Goal: Task Accomplishment & Management: Manage account settings

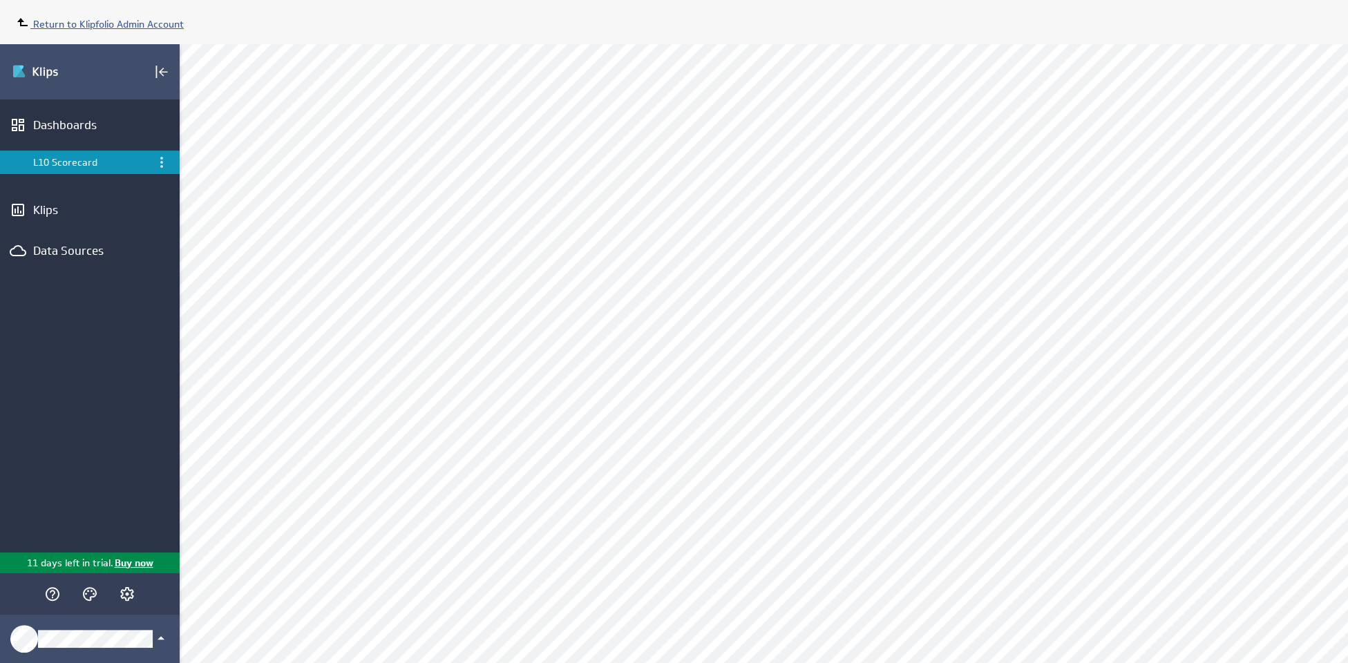
click at [131, 30] on span "Return to Klipfolio Admin Account" at bounding box center [108, 24] width 151 height 12
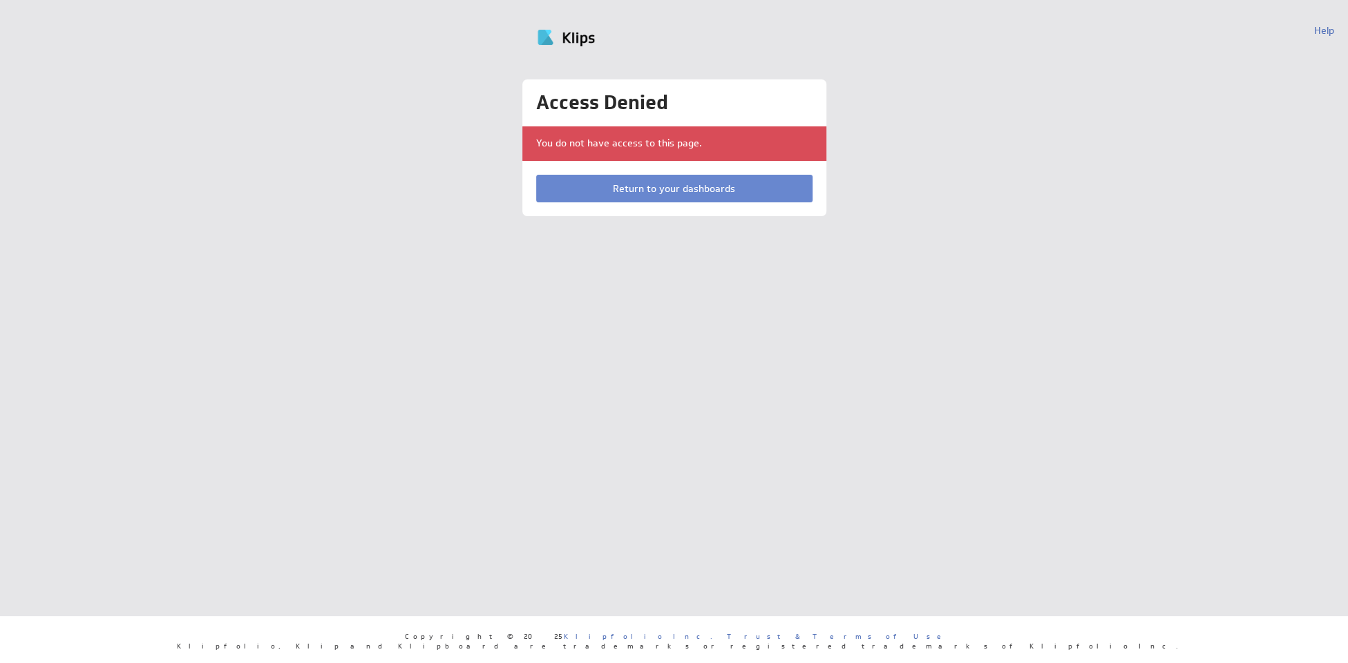
click at [599, 188] on link "Return to your dashboards" at bounding box center [674, 189] width 276 height 28
click at [723, 196] on link "Return to your dashboards" at bounding box center [674, 189] width 276 height 28
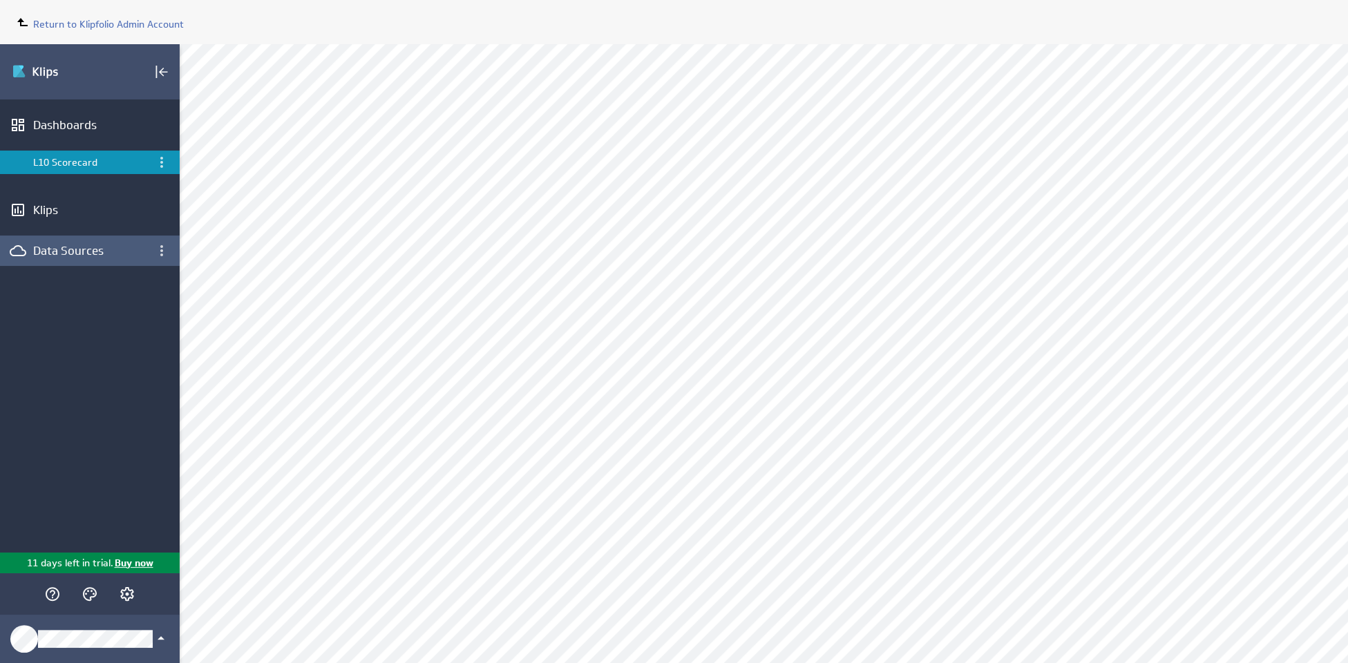
click at [91, 255] on div "Data Sources" at bounding box center [89, 250] width 113 height 15
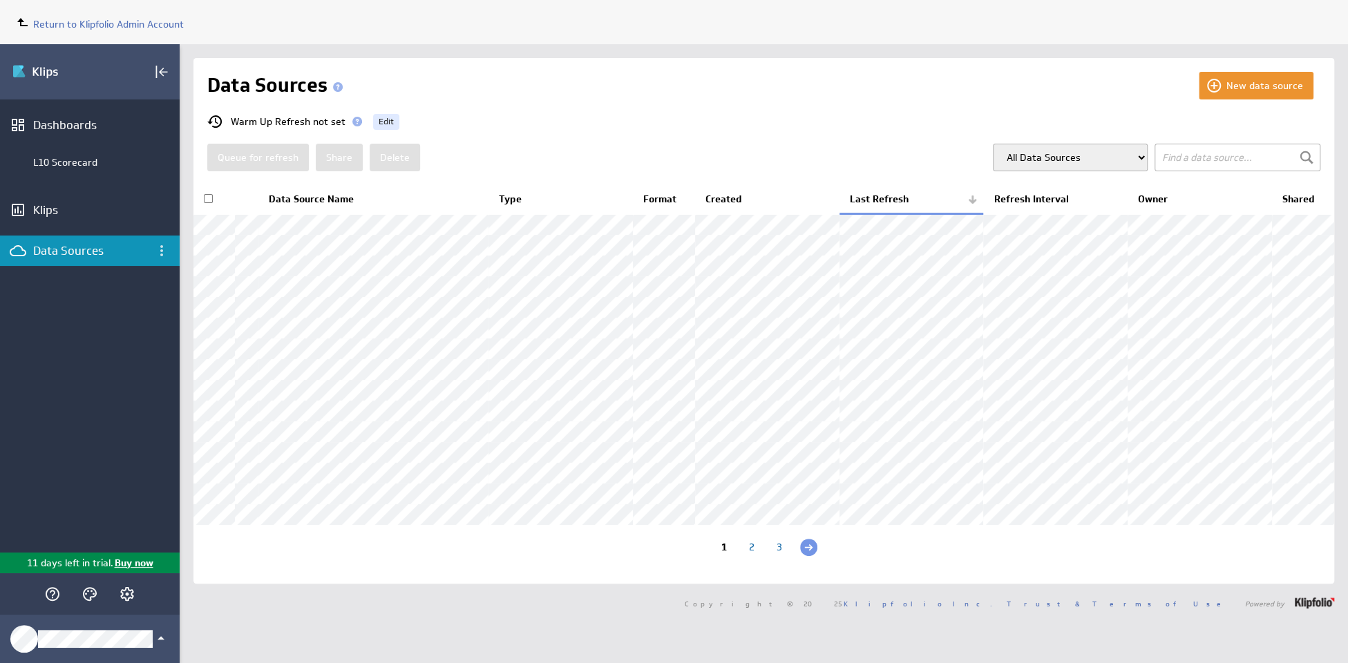
scroll to position [64, 0]
click at [753, 555] on div "2" at bounding box center [752, 548] width 28 height 13
click at [788, 555] on div "3" at bounding box center [792, 548] width 28 height 13
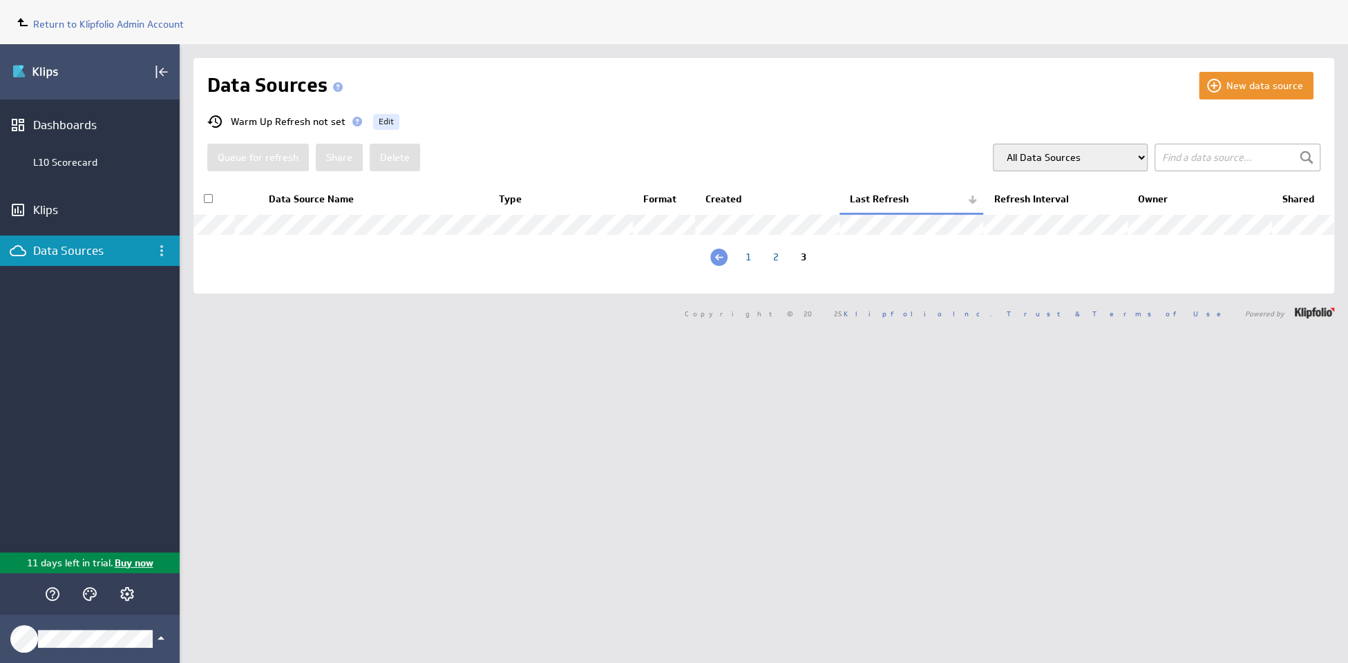
scroll to position [0, 0]
click at [778, 265] on div "2" at bounding box center [776, 258] width 28 height 13
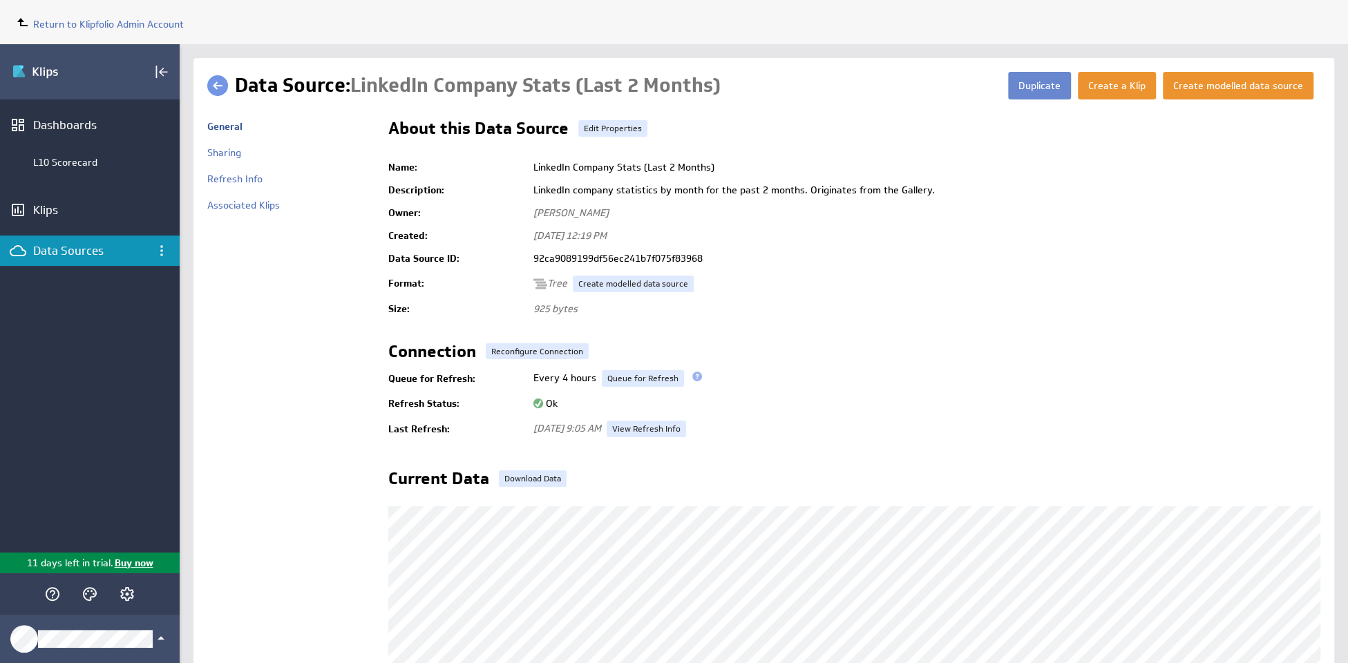
click at [1043, 93] on button "Duplicate" at bounding box center [1039, 86] width 63 height 28
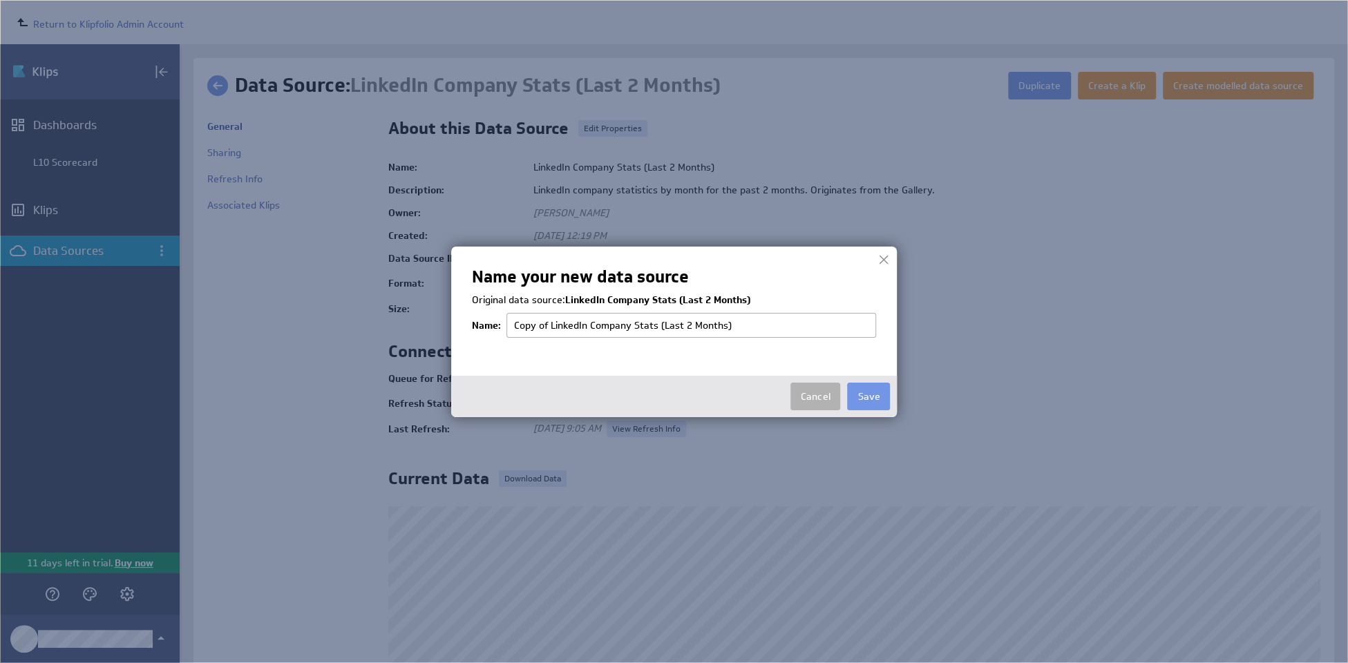
click at [736, 330] on input "Copy of LinkedIn Company Stats (Last 2 Months)" at bounding box center [691, 325] width 370 height 25
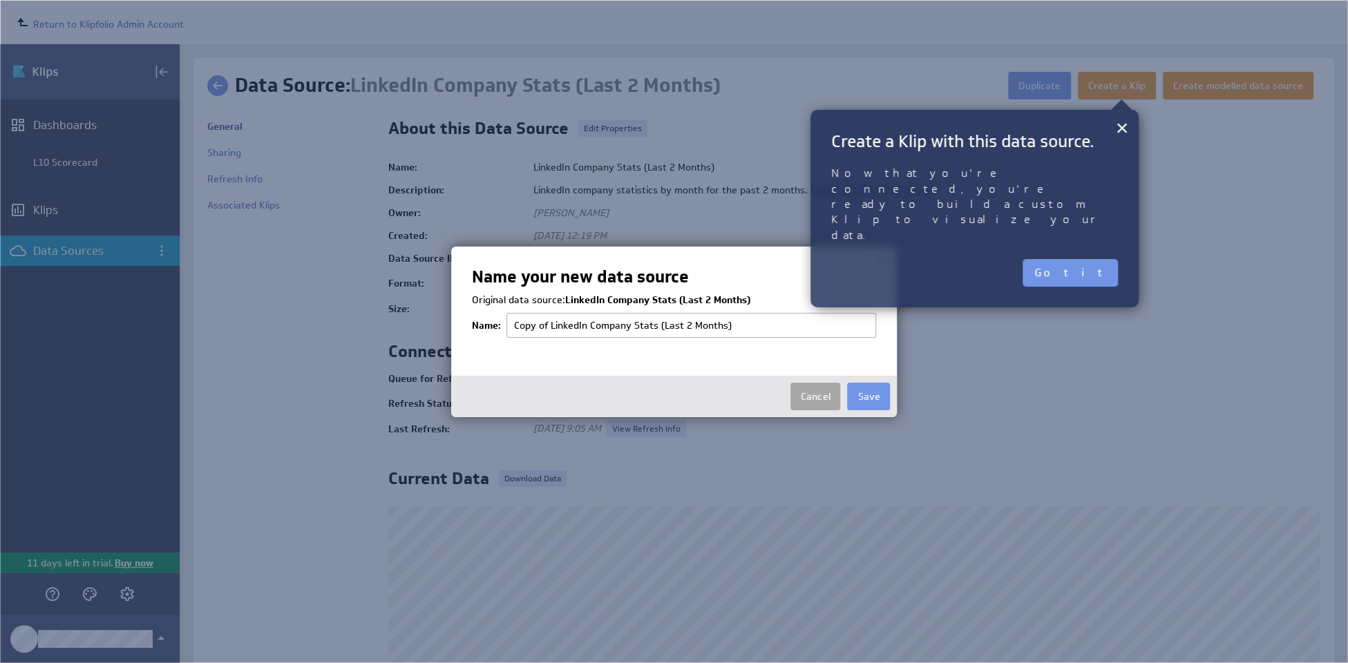
click at [818, 399] on button "Cancel" at bounding box center [815, 397] width 50 height 28
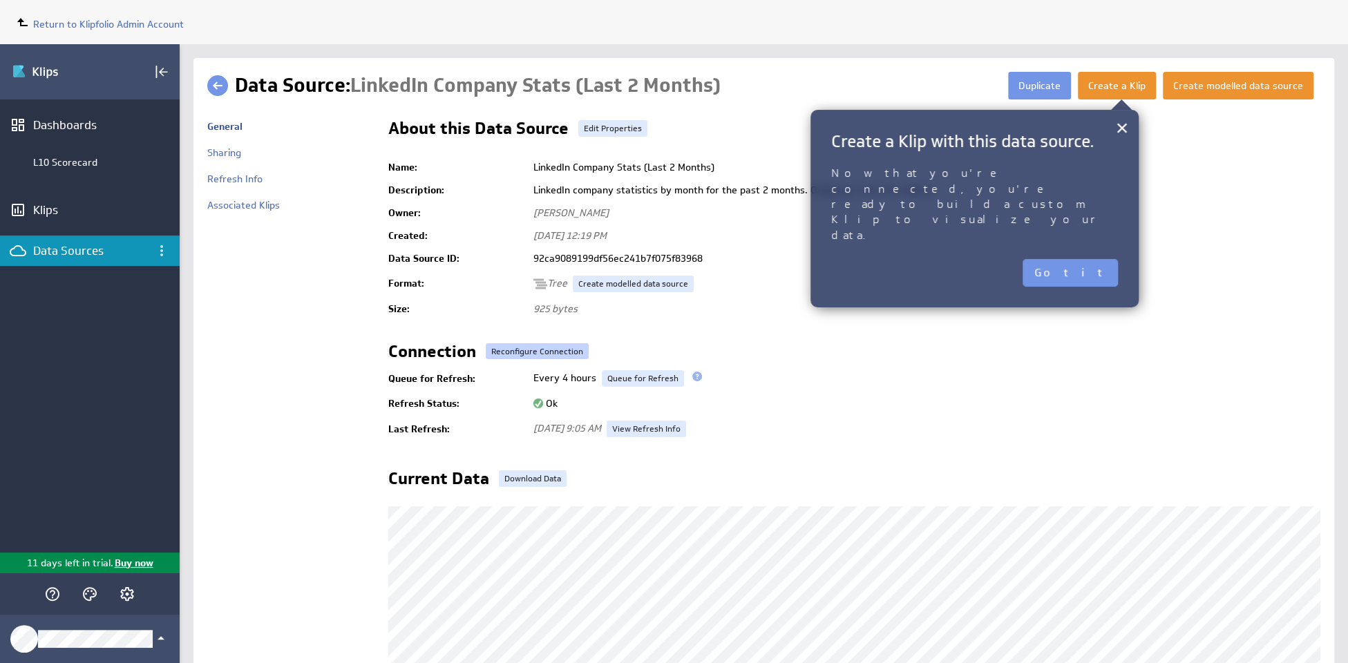
click at [553, 356] on button "Reconfigure Connection" at bounding box center [537, 351] width 103 height 16
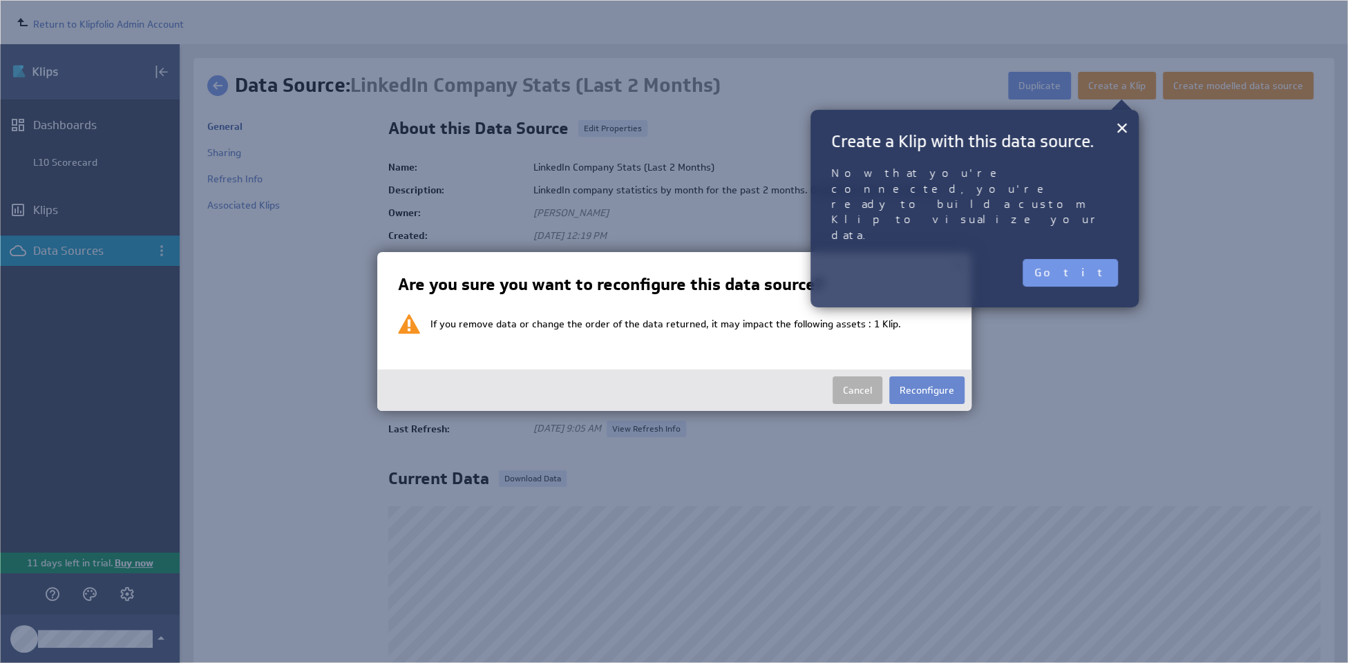
click at [914, 395] on button "Reconfigure" at bounding box center [926, 390] width 75 height 28
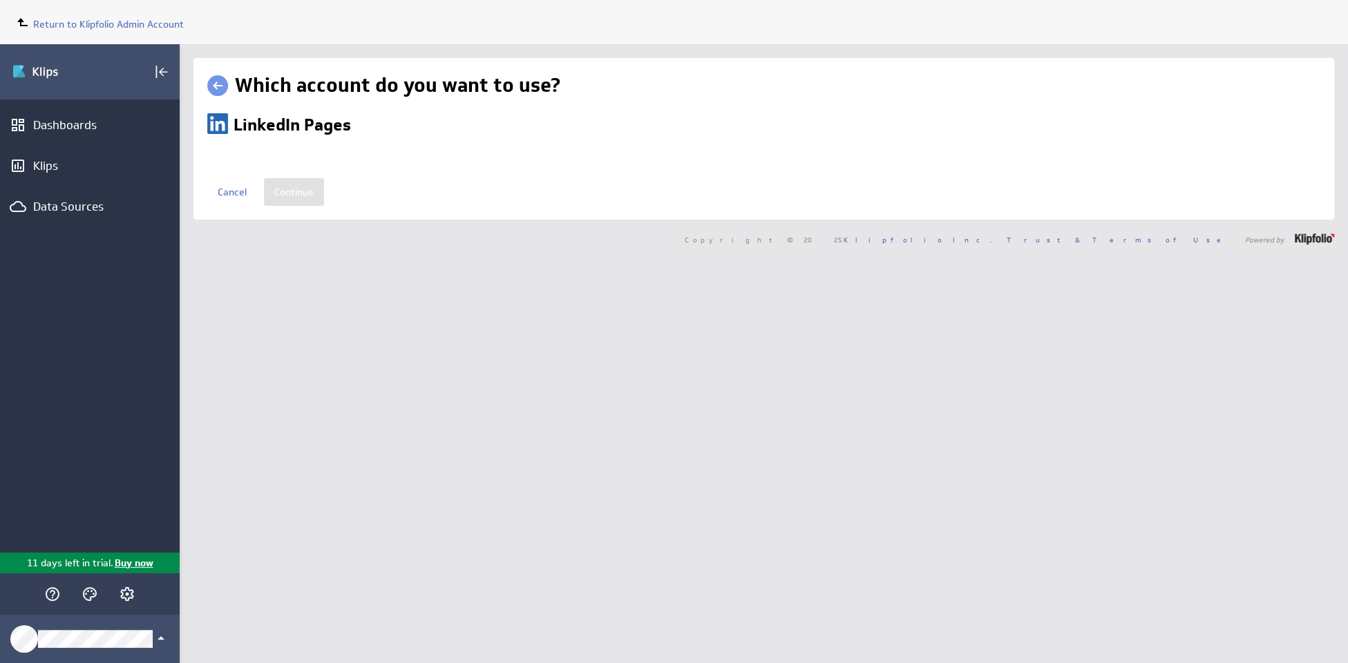
select select "8c57bc1b3e0cb45b012bb78a4a1de342"
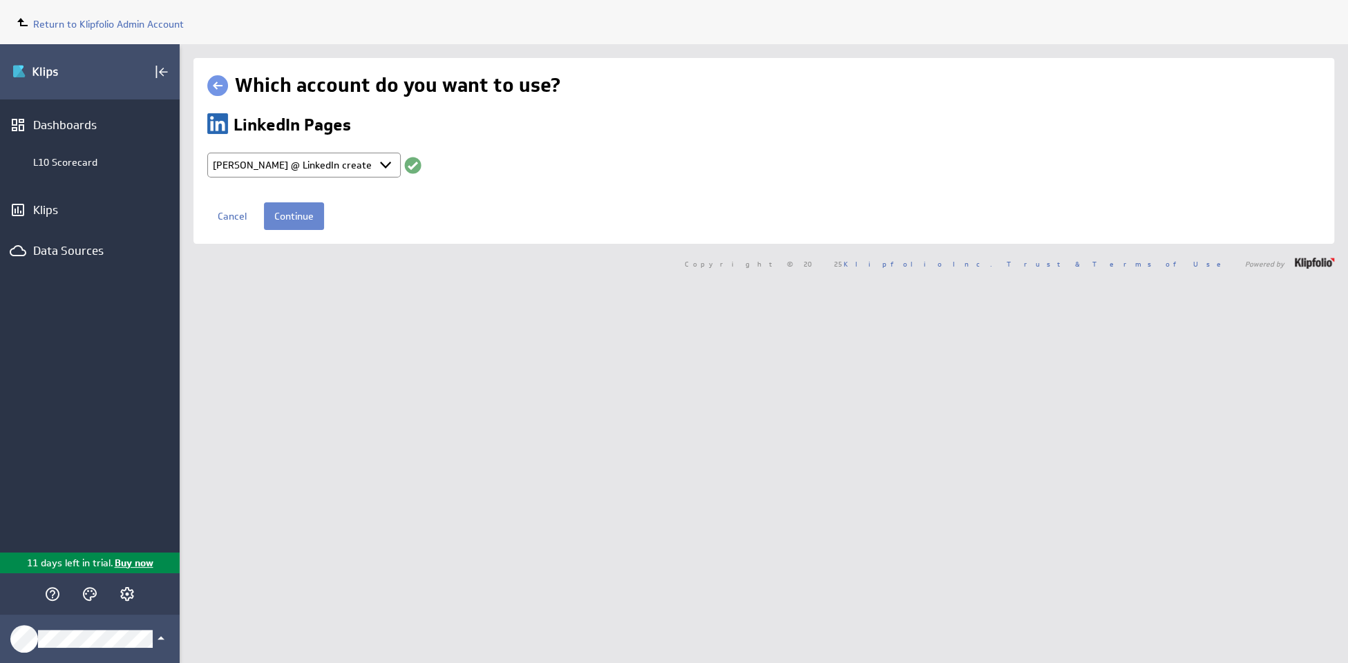
click at [304, 216] on input "Continue" at bounding box center [294, 216] width 60 height 28
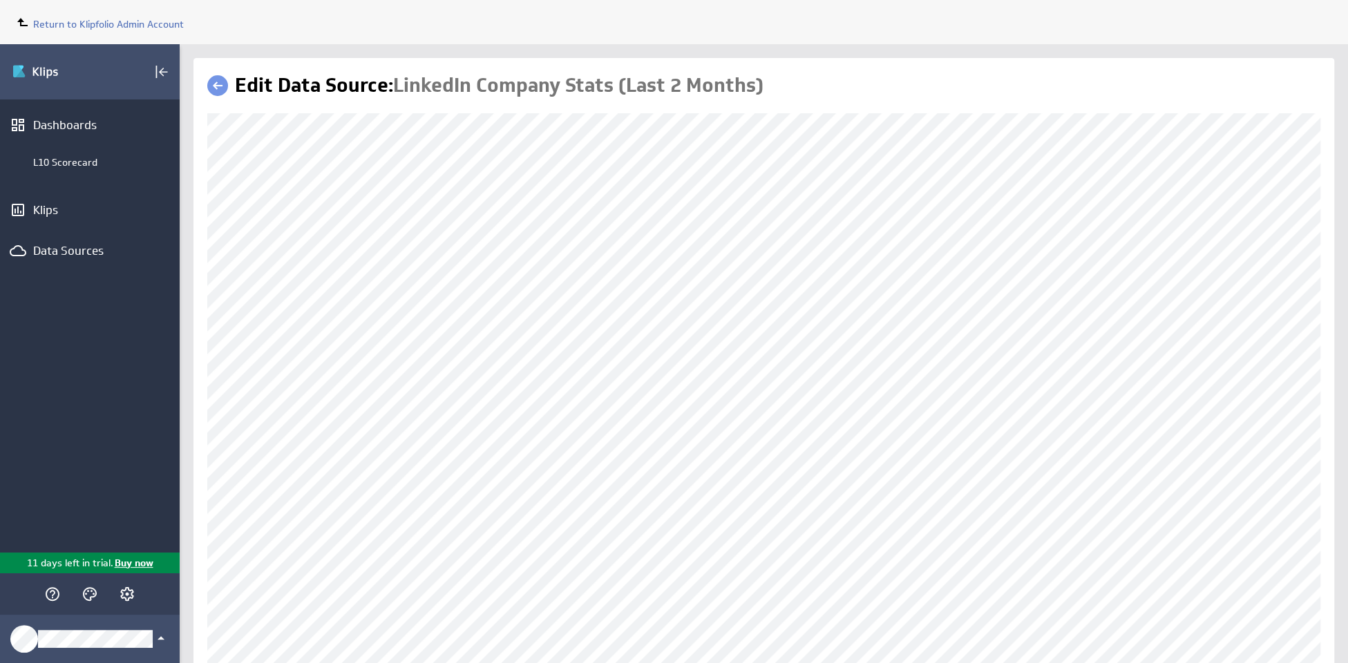
click at [219, 86] on link at bounding box center [217, 85] width 21 height 21
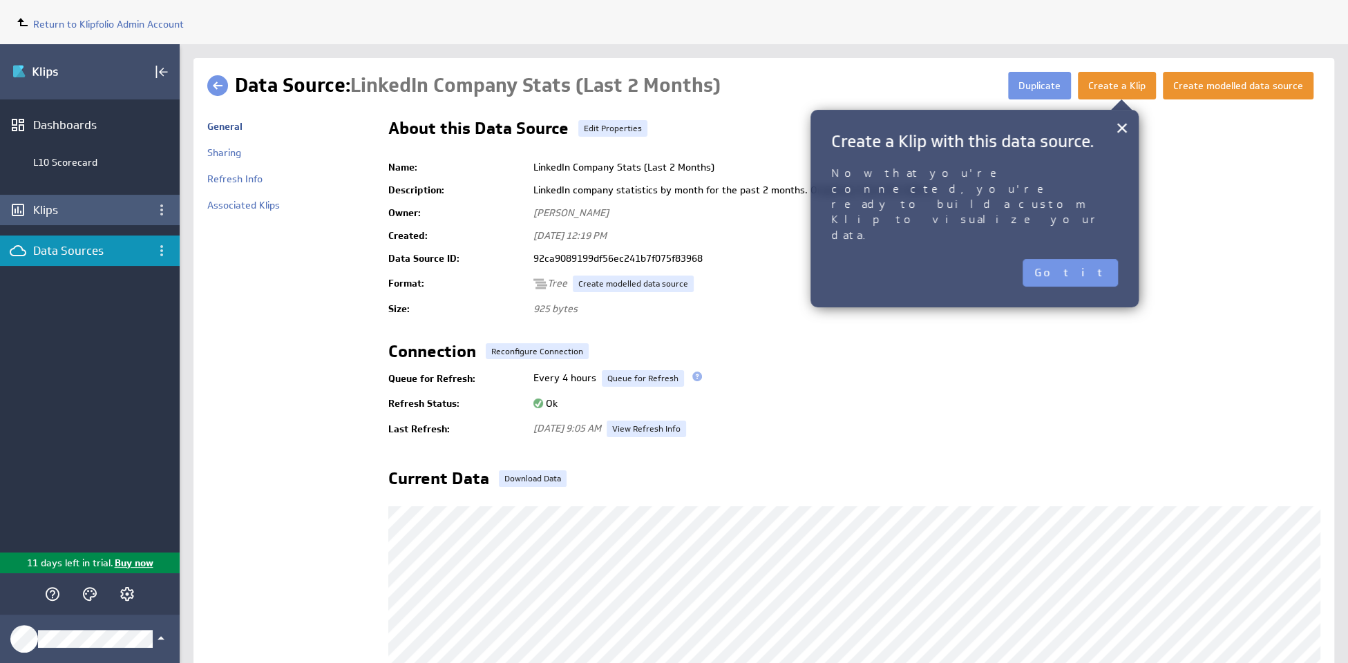
click at [73, 209] on div "Klips" at bounding box center [89, 209] width 113 height 15
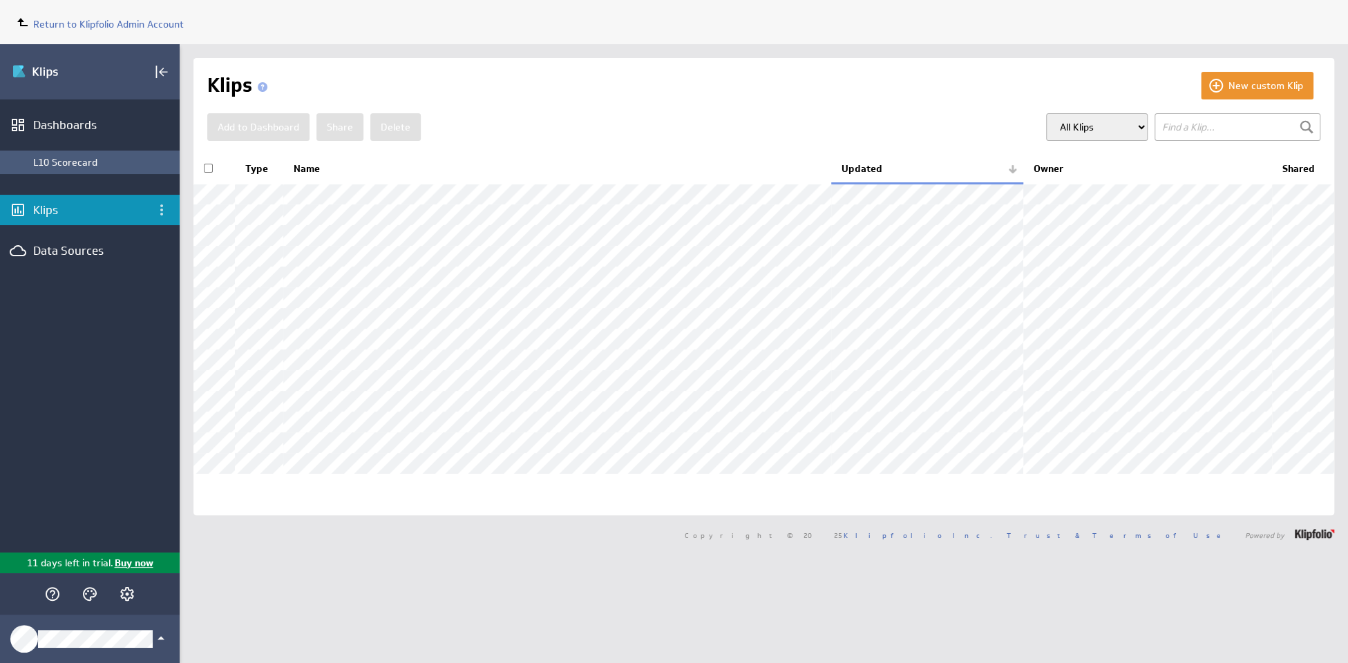
click at [86, 154] on div "L10 Scorecard" at bounding box center [90, 162] width 180 height 23
click at [98, 164] on div "L10 Scorecard" at bounding box center [103, 162] width 140 height 12
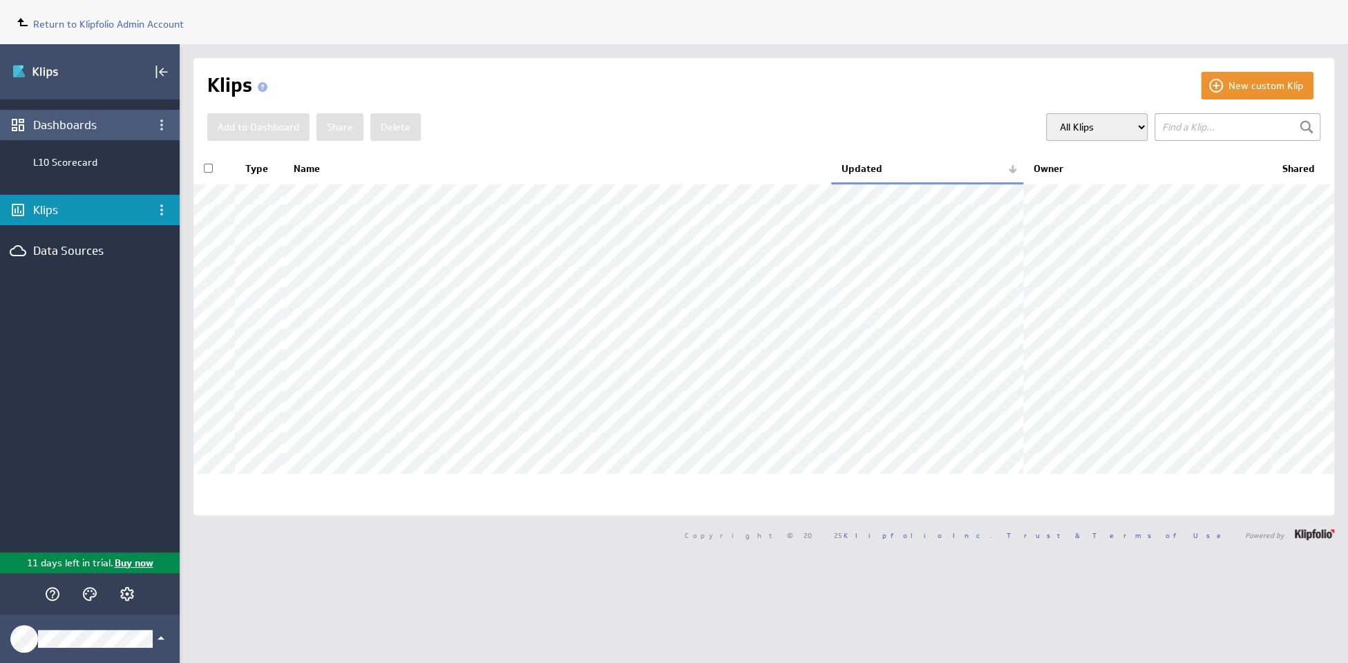
click at [66, 122] on div "Dashboards" at bounding box center [89, 124] width 113 height 15
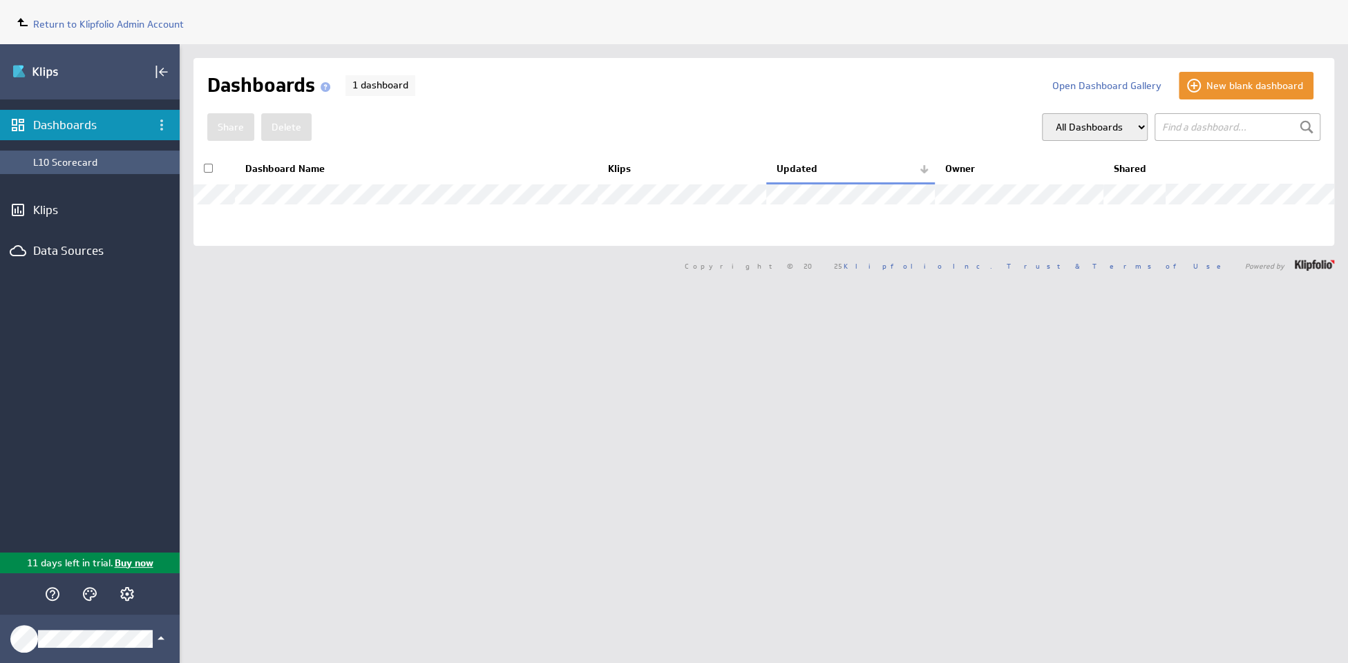
click at [67, 169] on div "L10 Scorecard" at bounding box center [90, 162] width 180 height 23
click at [65, 167] on div "L10 Scorecard" at bounding box center [103, 162] width 140 height 12
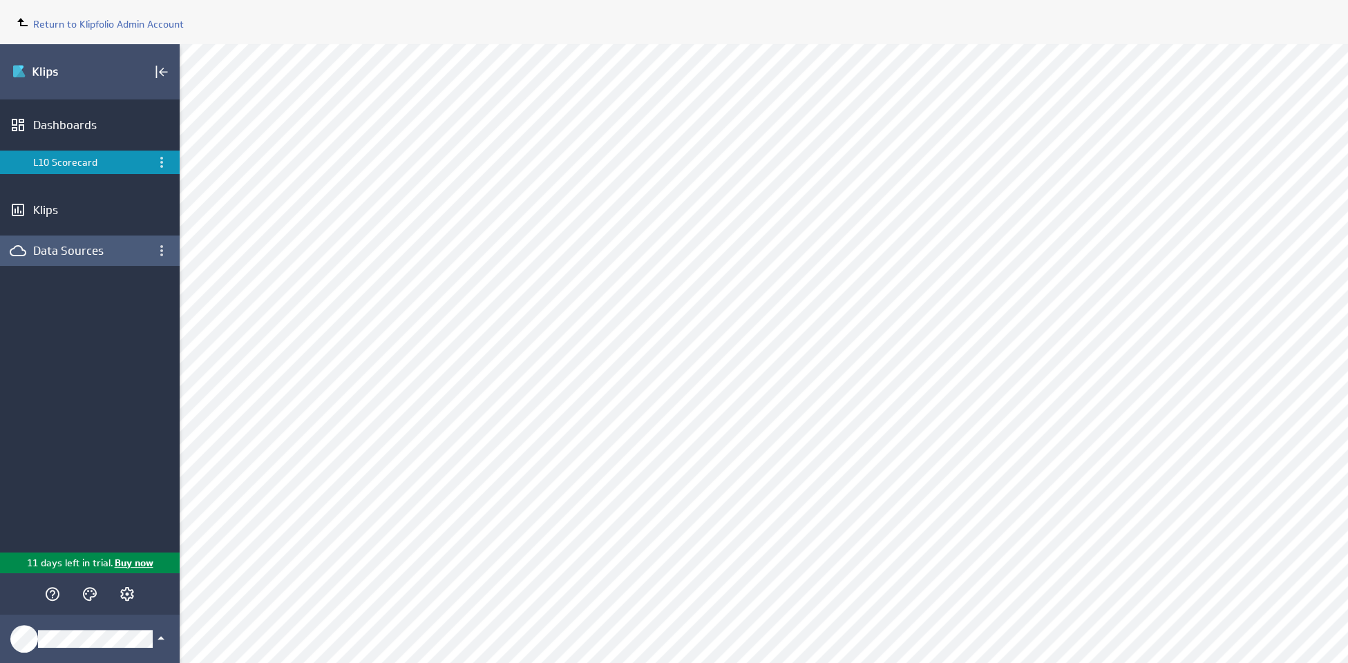
click at [95, 252] on div "Data Sources" at bounding box center [89, 250] width 113 height 15
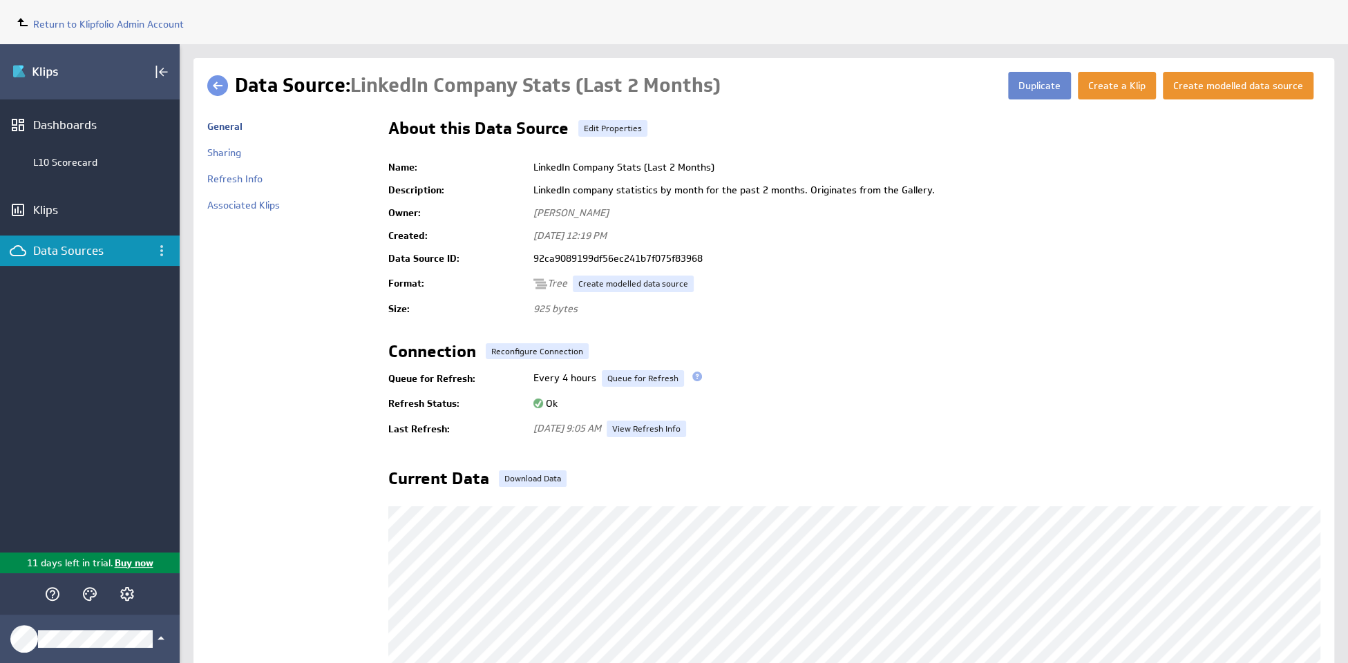
click at [1041, 87] on button "Duplicate" at bounding box center [1039, 86] width 63 height 28
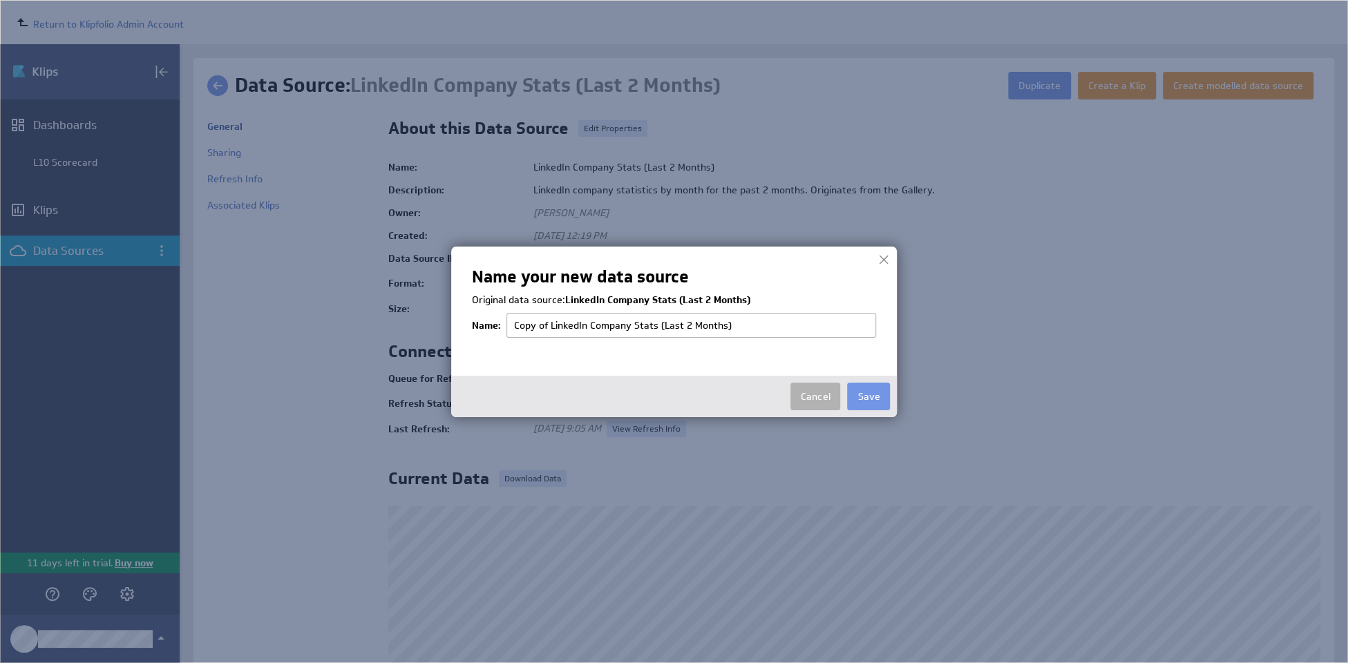
click at [881, 260] on div at bounding box center [883, 259] width 21 height 21
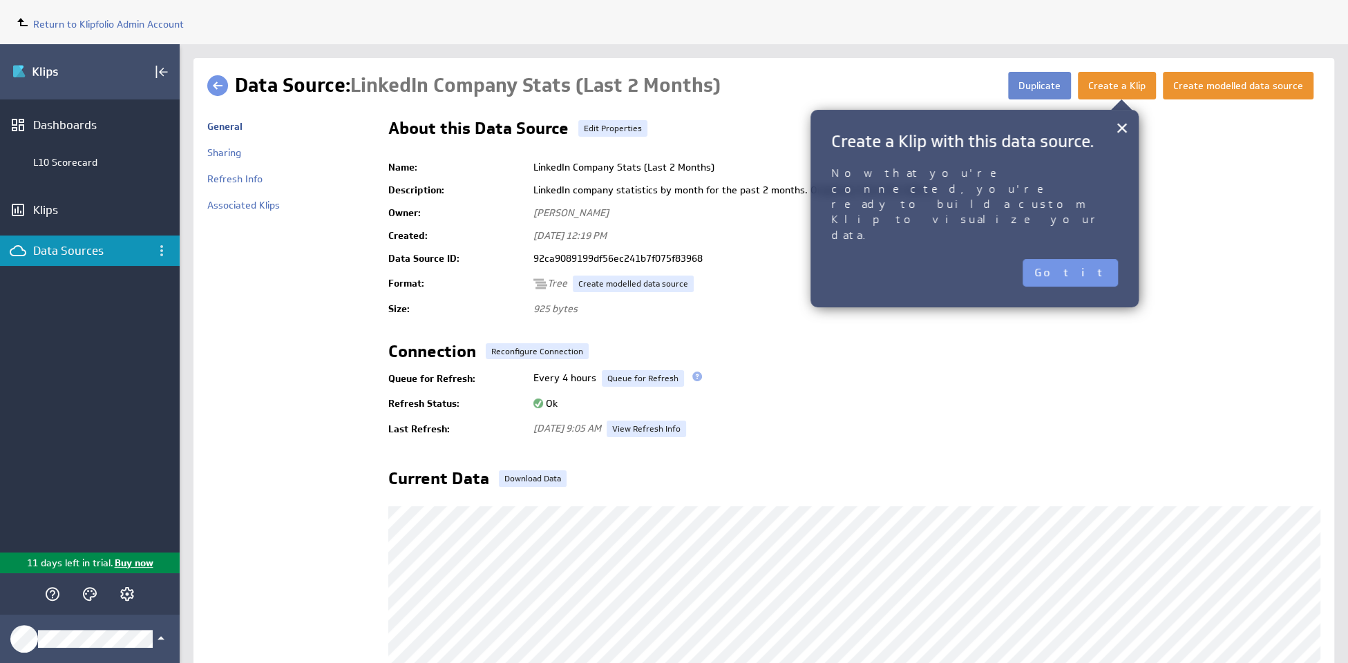
click at [1039, 88] on button "Duplicate" at bounding box center [1039, 86] width 63 height 28
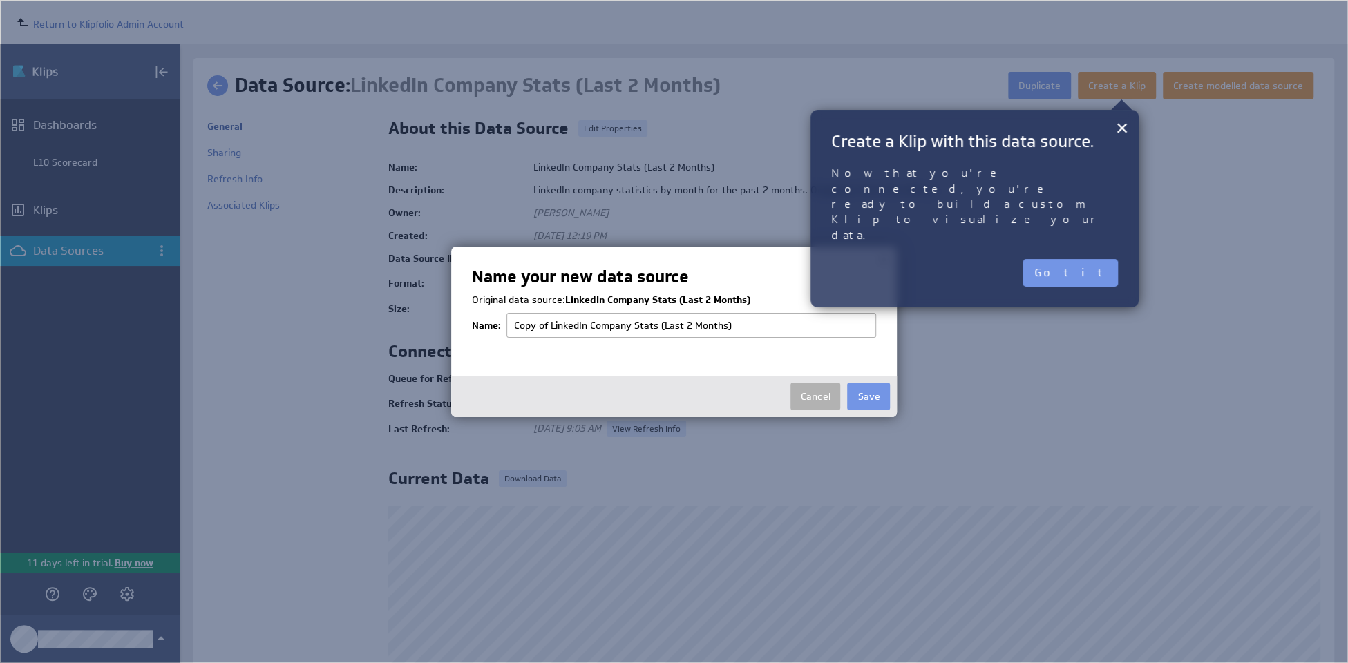
click at [729, 325] on input "Copy of LinkedIn Company Stats (Last 2 Months)" at bounding box center [691, 325] width 370 height 25
type input "KF"
click at [861, 395] on button "Save" at bounding box center [868, 397] width 43 height 28
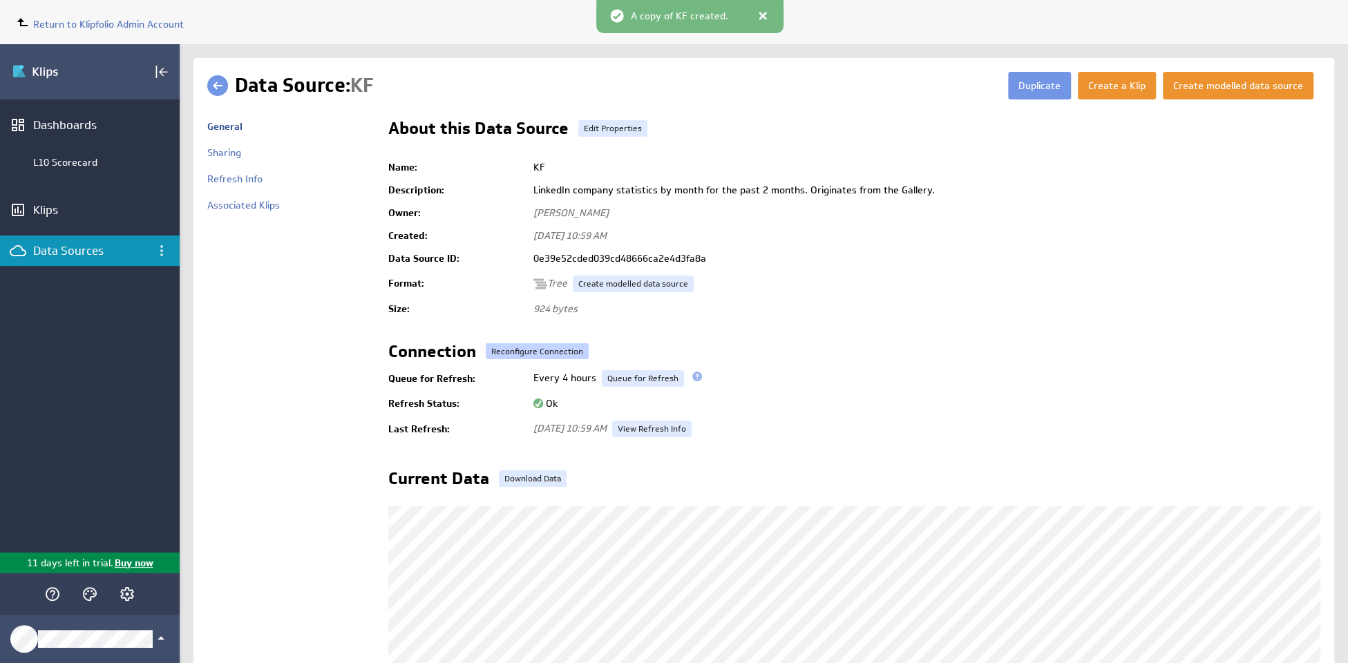
click at [555, 350] on link "Reconfigure Connection" at bounding box center [537, 351] width 103 height 17
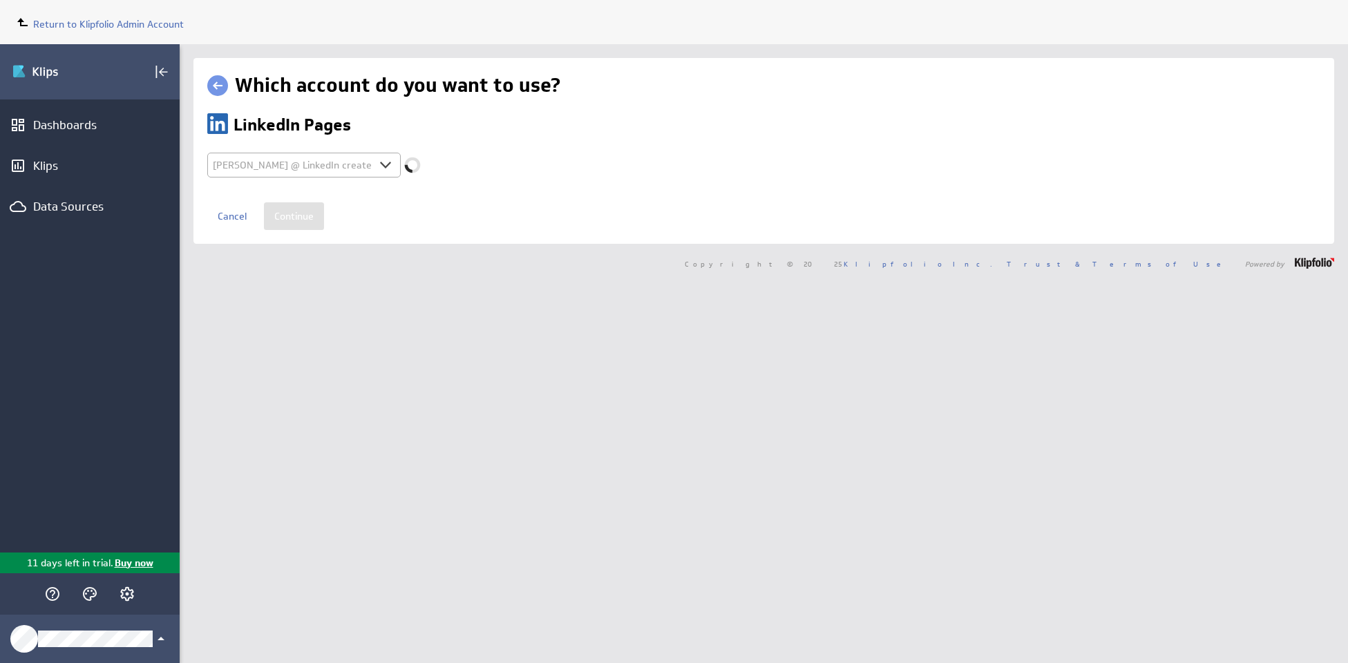
select select "8c57bc1b3e0cb45b012bb78a4a1de342"
click at [296, 222] on input "Continue" at bounding box center [294, 216] width 60 height 28
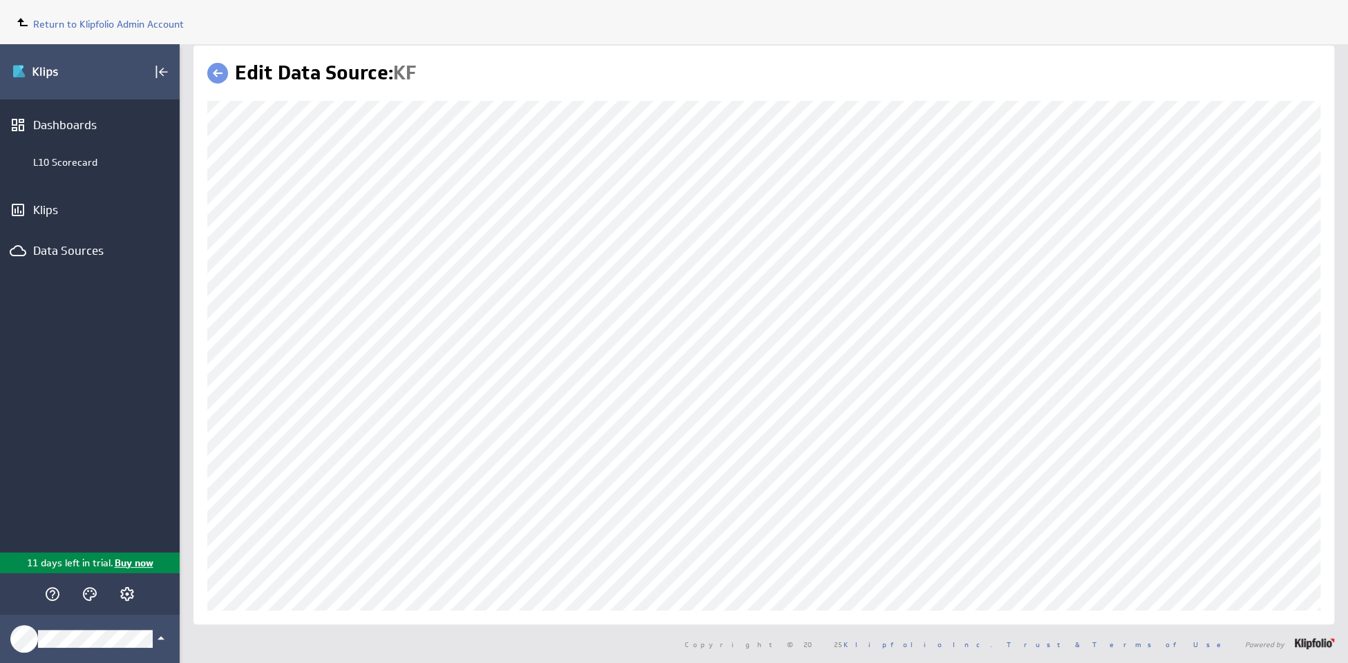
scroll to position [12, 0]
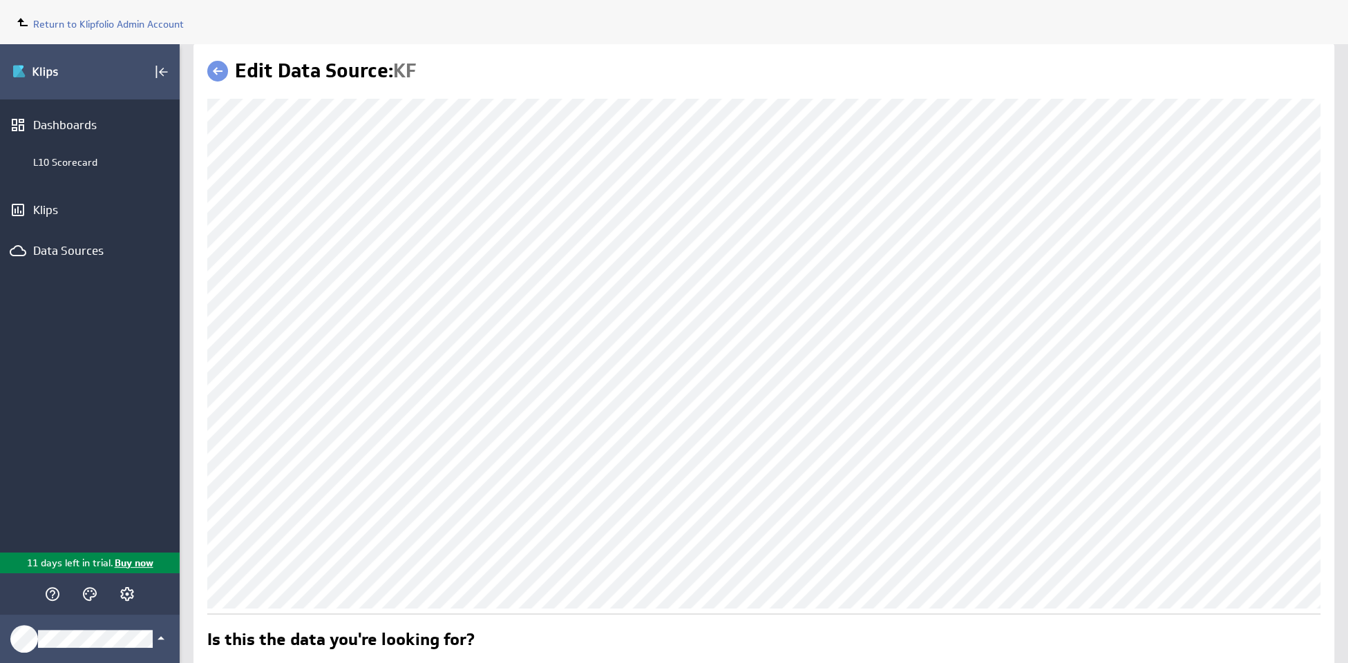
scroll to position [7, 0]
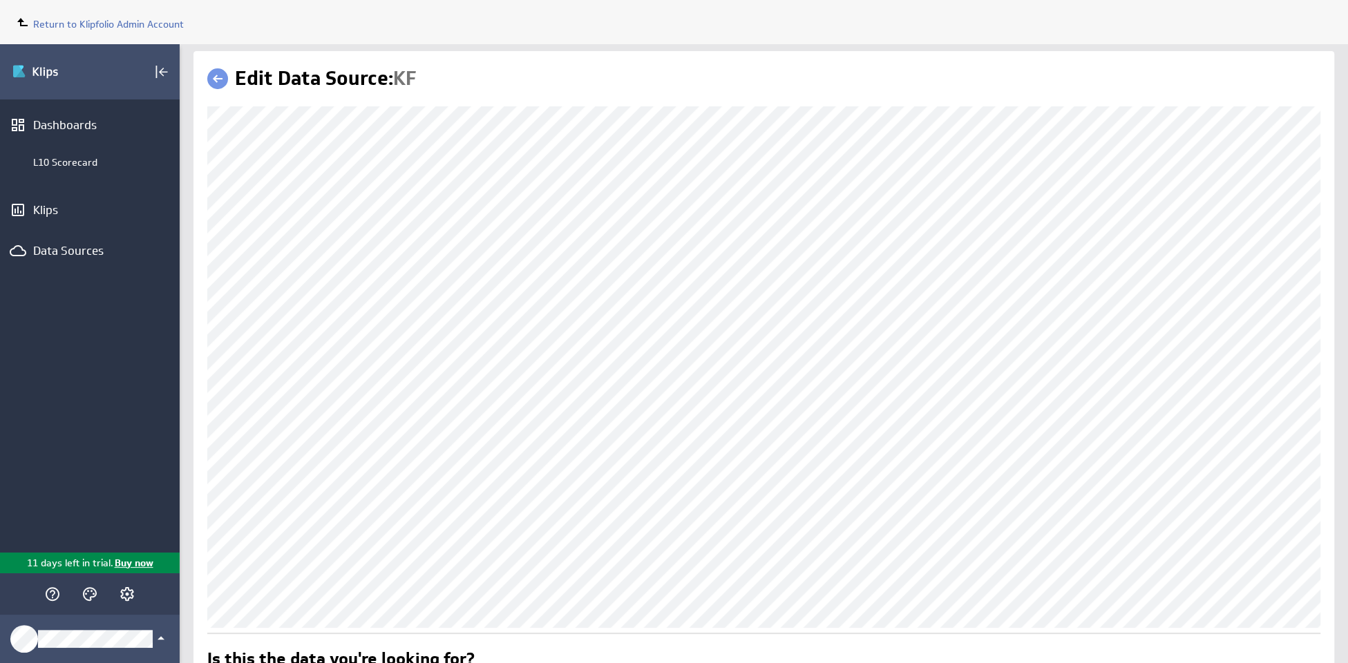
click at [219, 74] on link at bounding box center [217, 78] width 21 height 21
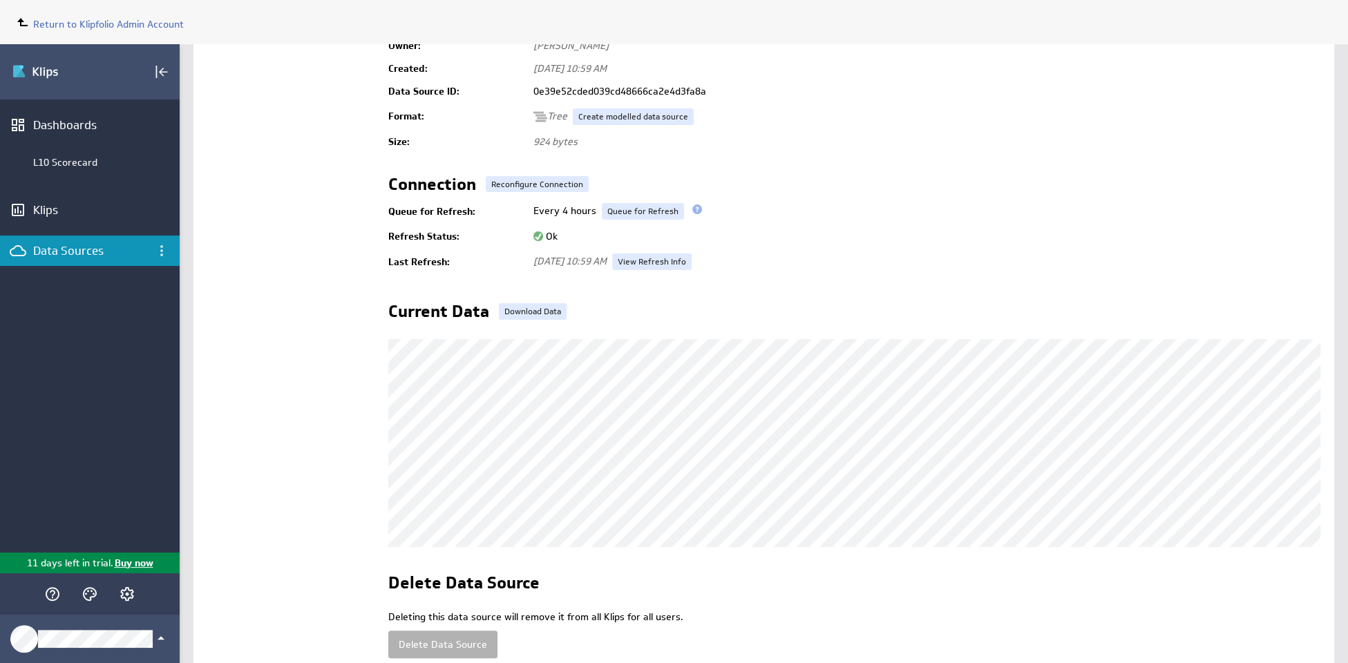
scroll to position [242, 0]
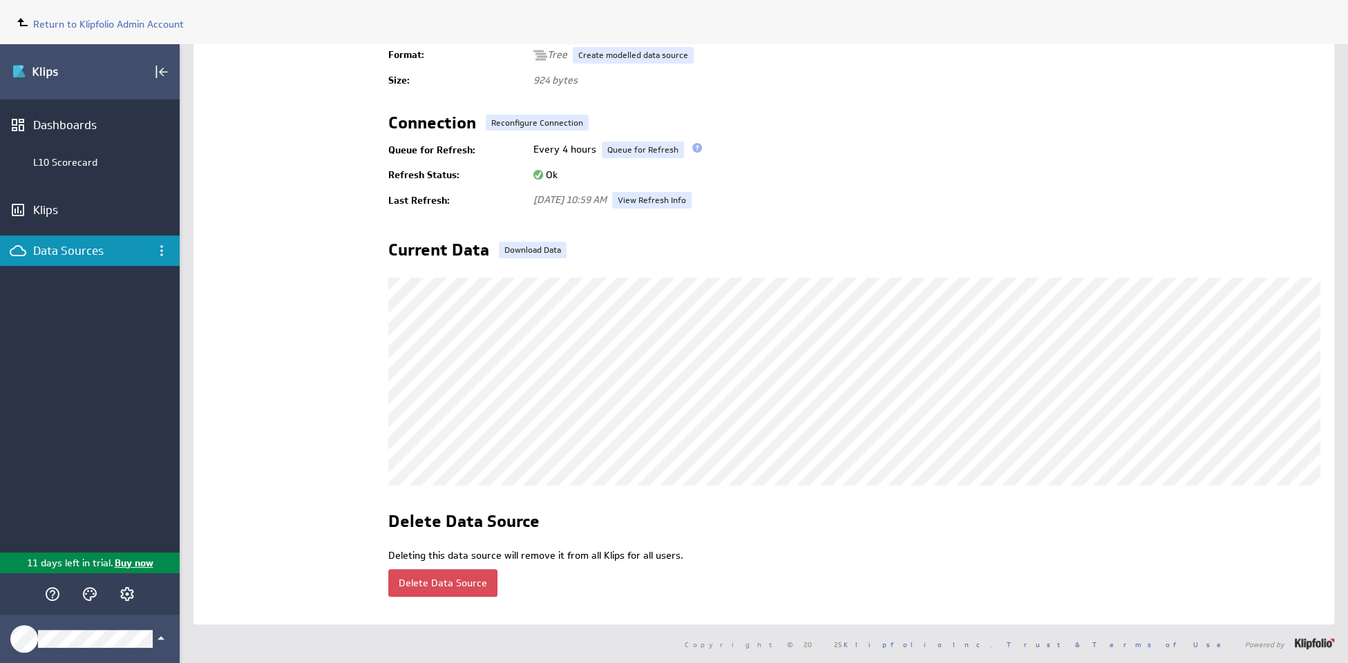
click at [452, 573] on button "Delete Data Source" at bounding box center [442, 583] width 109 height 28
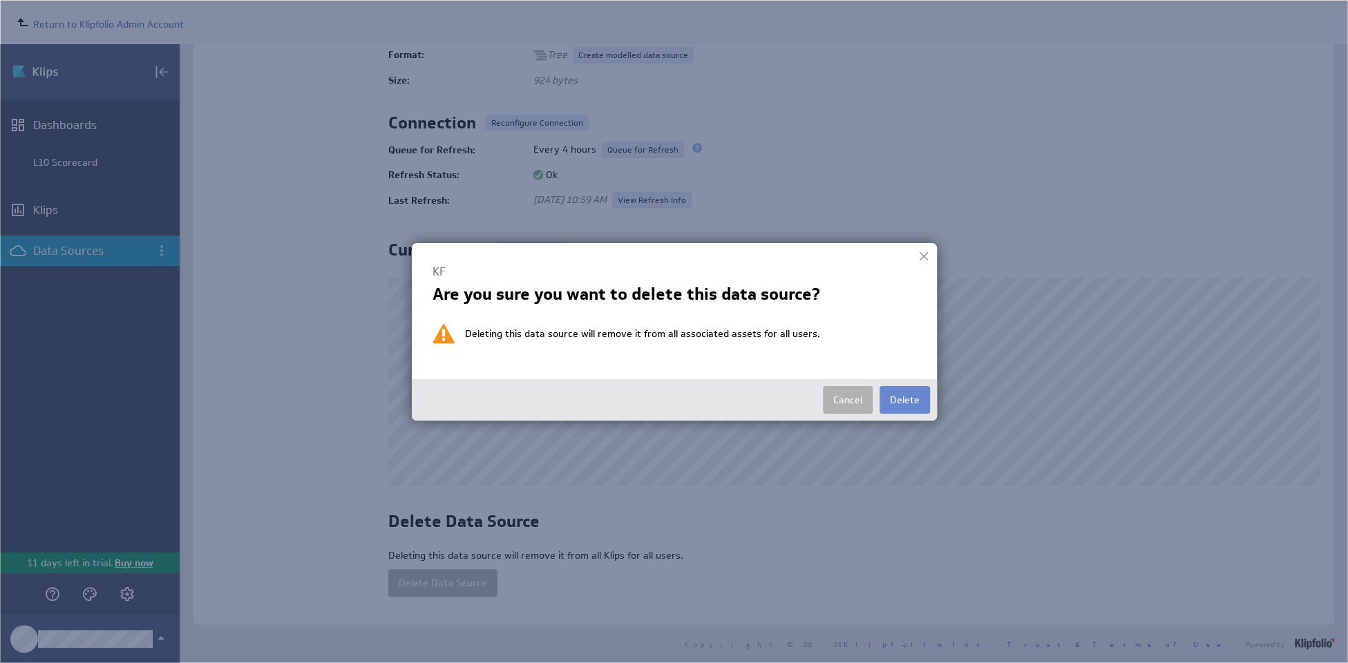
click at [889, 405] on button "Delete" at bounding box center [904, 400] width 50 height 28
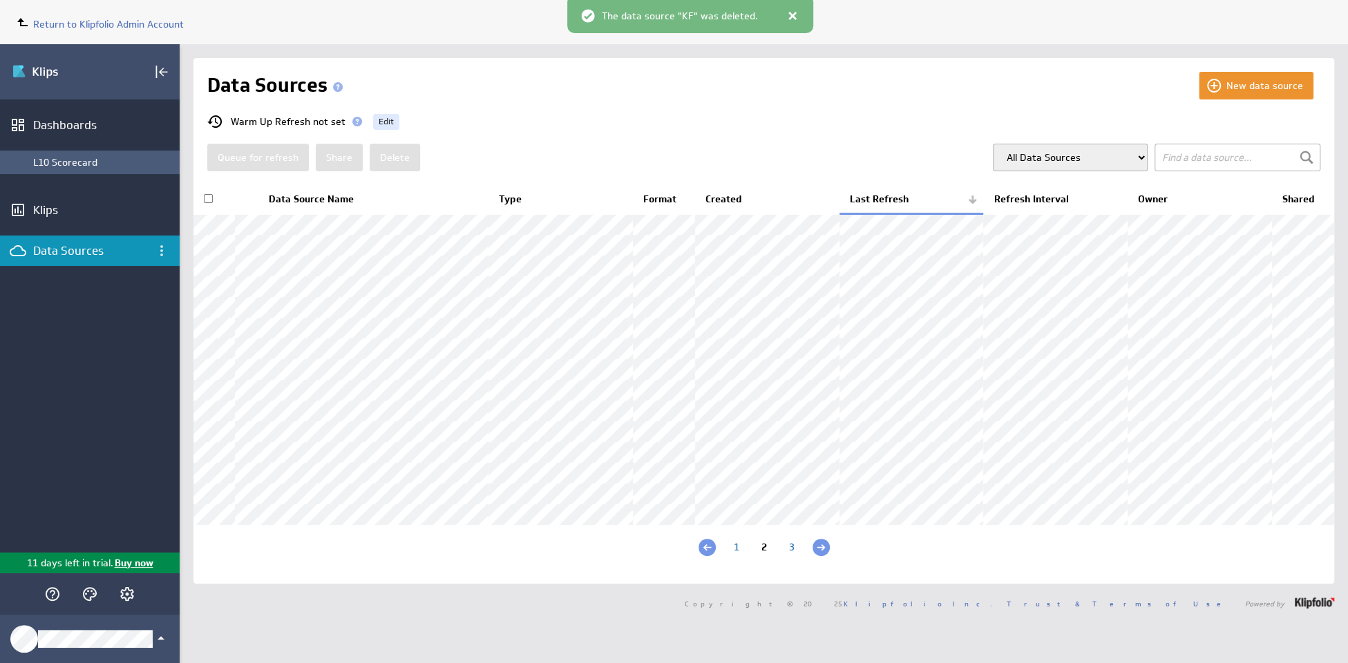
click at [73, 153] on div "L10 Scorecard" at bounding box center [90, 162] width 180 height 23
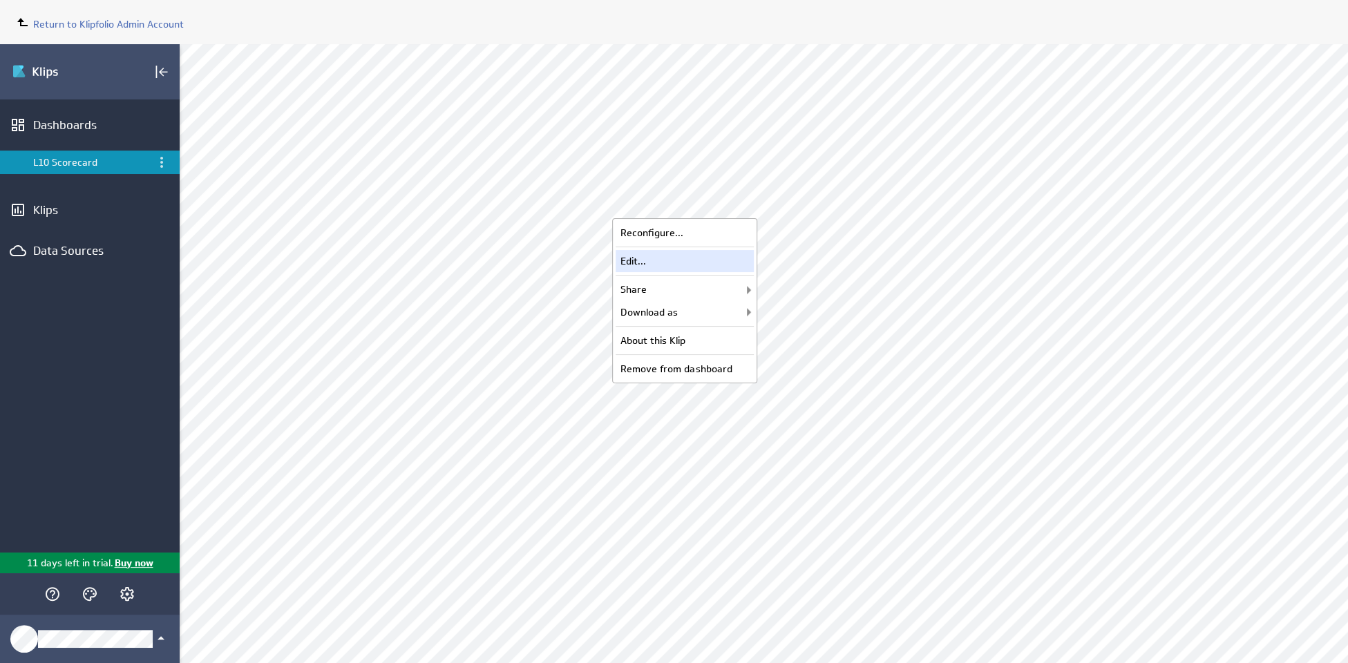
click at [705, 259] on div "Edit..." at bounding box center [685, 261] width 138 height 22
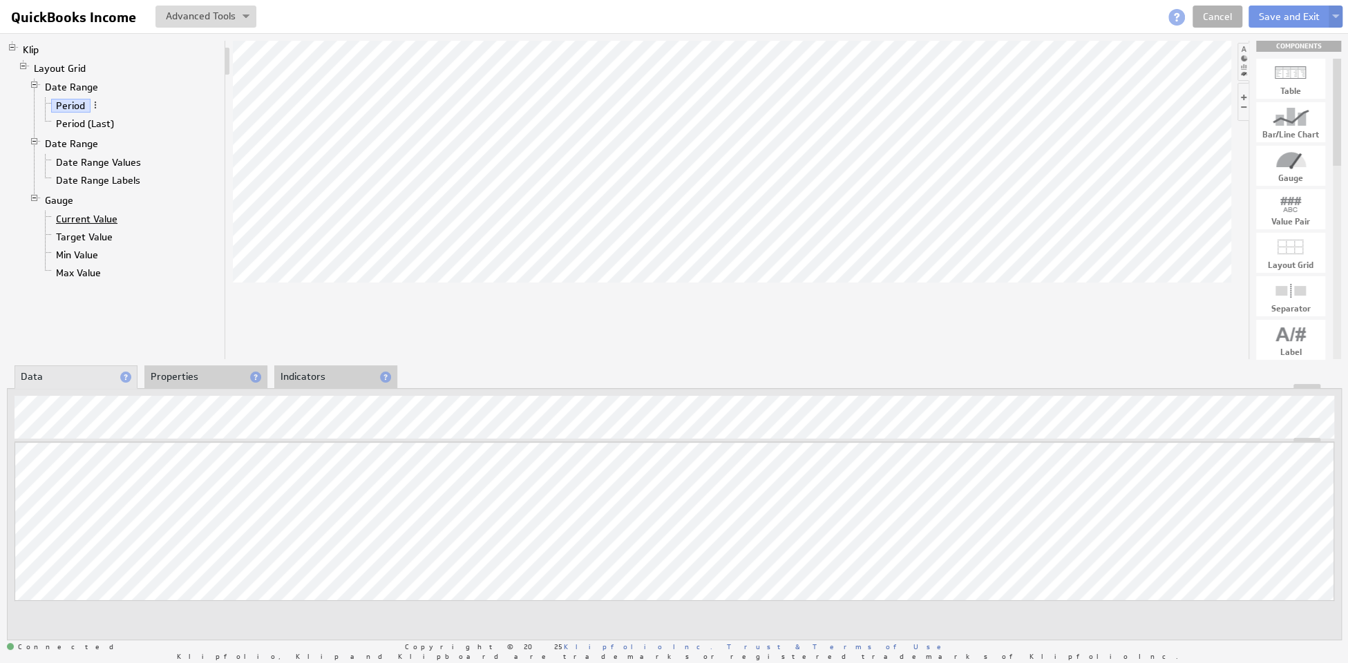
click at [91, 217] on link "Current Value" at bounding box center [87, 219] width 72 height 14
click at [90, 233] on link "Target Value" at bounding box center [84, 237] width 67 height 14
